Goal: Find specific page/section: Find specific page/section

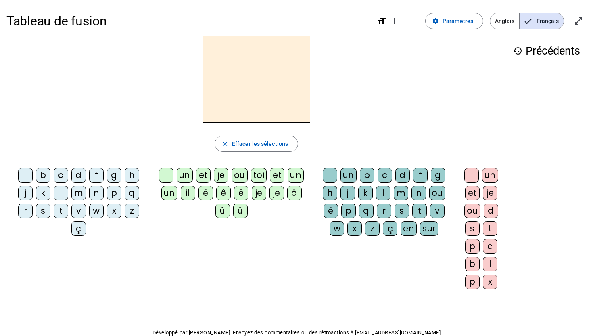
click at [48, 176] on div "b" at bounding box center [43, 175] width 15 height 15
click at [243, 178] on font "ou" at bounding box center [239, 175] width 11 height 12
click at [181, 173] on font "un" at bounding box center [184, 175] width 11 height 12
click at [61, 175] on font "c" at bounding box center [61, 175] width 6 height 12
click at [77, 173] on font "d" at bounding box center [78, 175] width 6 height 12
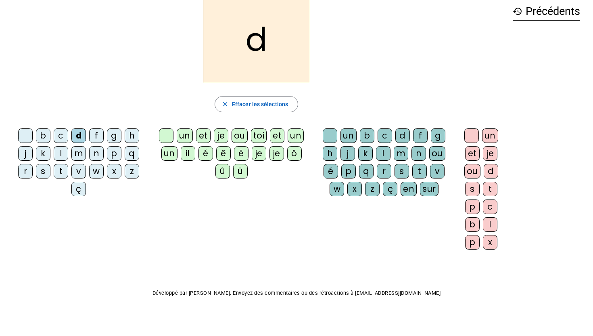
scroll to position [44, 0]
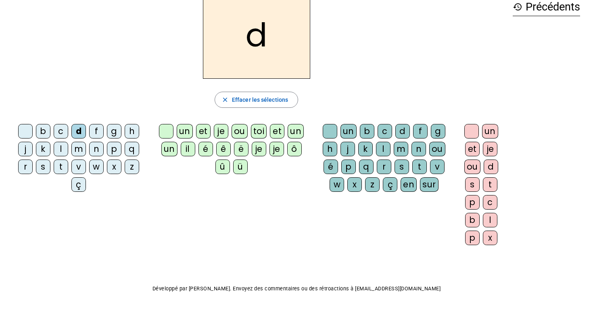
click at [166, 130] on div at bounding box center [166, 131] width 15 height 15
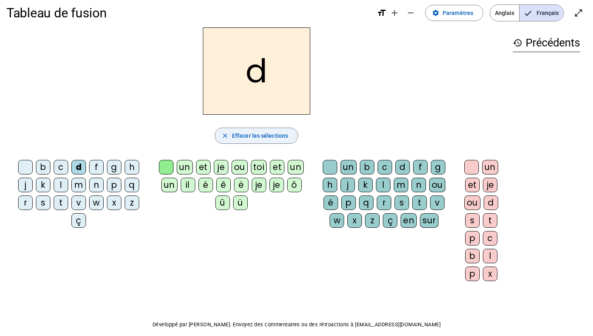
scroll to position [6, 0]
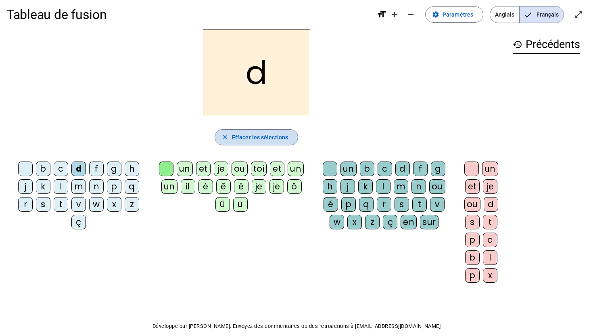
click at [254, 135] on font "Effacer les sélections" at bounding box center [260, 137] width 56 height 6
click at [256, 128] on span "button" at bounding box center [256, 136] width 83 height 19
click at [239, 205] on font "ü" at bounding box center [241, 204] width 6 height 12
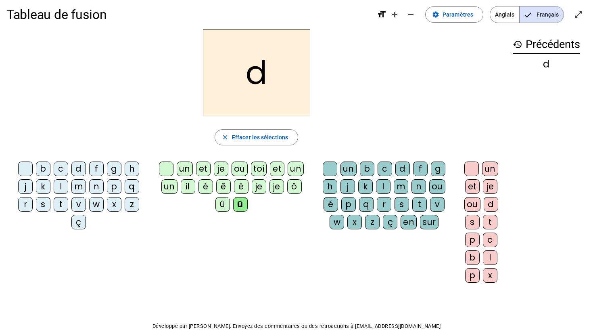
click at [221, 202] on font "û" at bounding box center [223, 204] width 6 height 12
click at [236, 138] on font "Effacer les sélections" at bounding box center [260, 137] width 56 height 6
click at [78, 189] on font "m" at bounding box center [78, 186] width 9 height 12
click at [226, 138] on mat-icon "close" at bounding box center [224, 136] width 7 height 7
click at [346, 167] on font "un" at bounding box center [348, 169] width 11 height 12
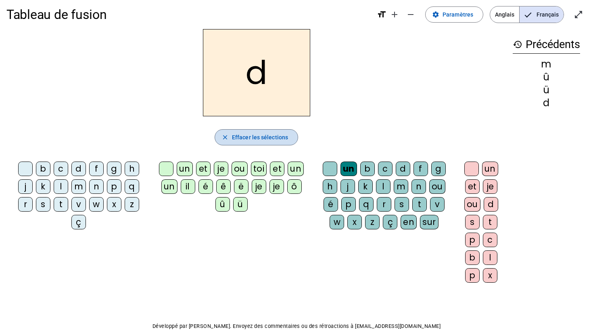
click at [234, 140] on font "Effacer les sélections" at bounding box center [260, 137] width 56 height 6
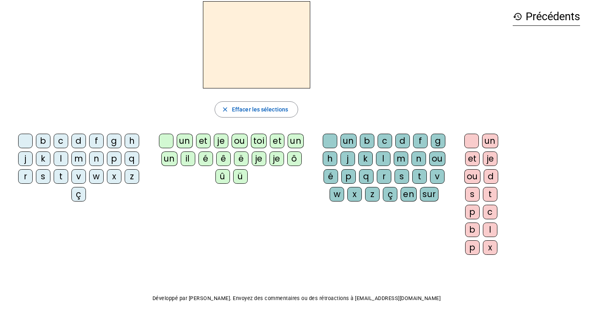
scroll to position [44, 0]
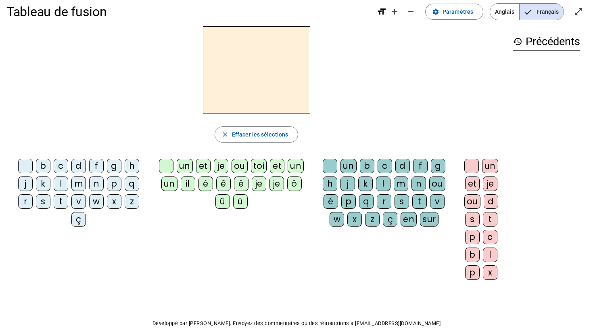
scroll to position [13, 0]
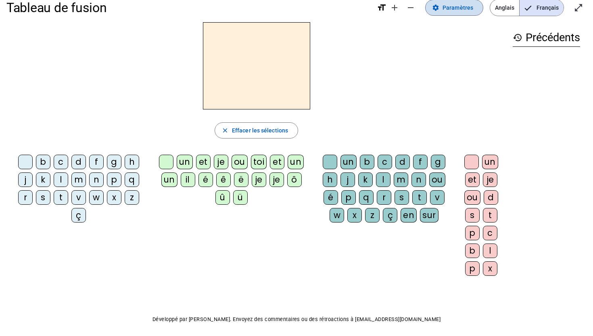
click at [456, 6] on font "Paramètres" at bounding box center [457, 7] width 31 height 6
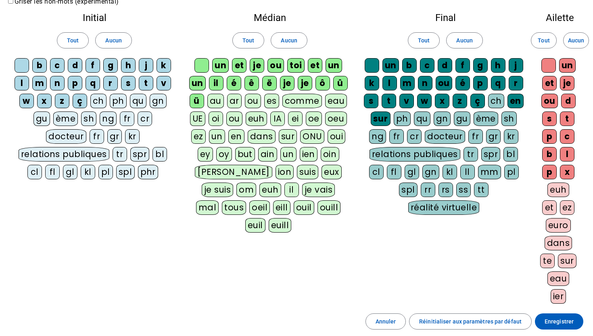
scroll to position [38, 0]
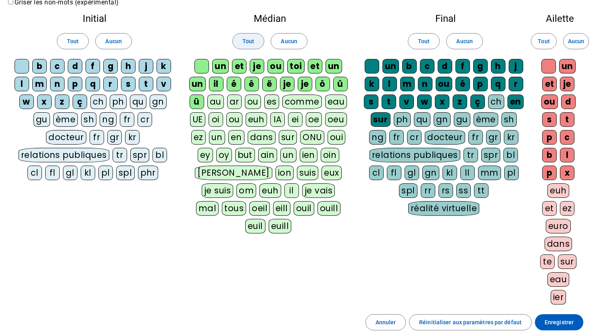
click at [248, 40] on font "Tout" at bounding box center [248, 41] width 12 height 6
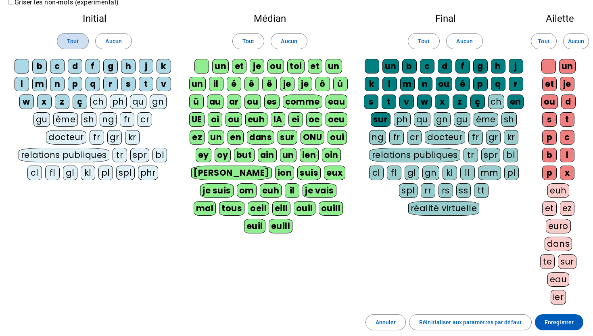
click at [74, 37] on span "Tout" at bounding box center [73, 41] width 12 height 10
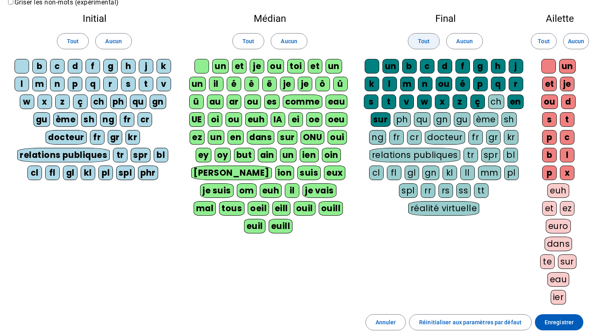
click at [417, 42] on span at bounding box center [423, 40] width 31 height 19
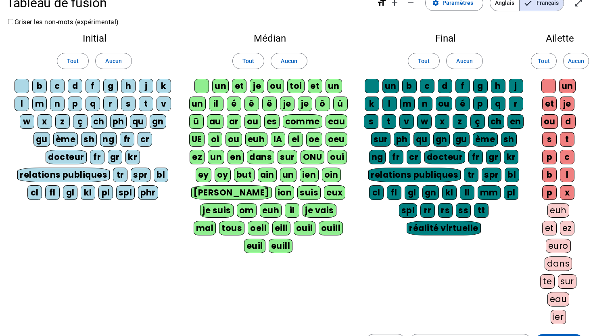
scroll to position [0, 0]
